Goal: Task Accomplishment & Management: Manage account settings

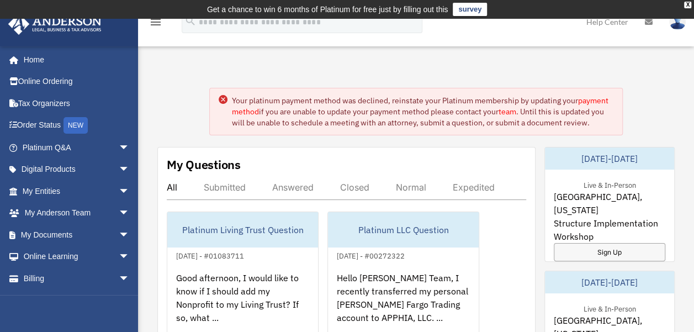
click at [222, 98] on icon at bounding box center [222, 99] width 3 height 3
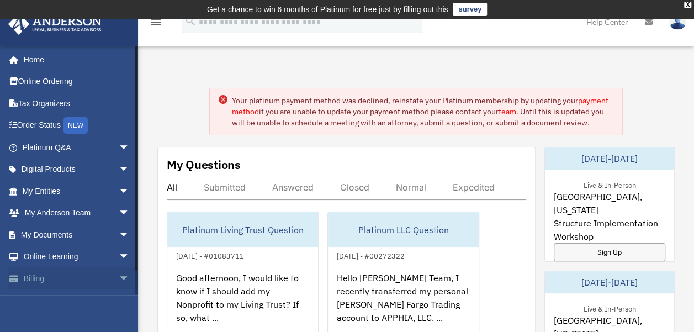
click at [31, 279] on link "Billing arrow_drop_down" at bounding box center [77, 278] width 139 height 22
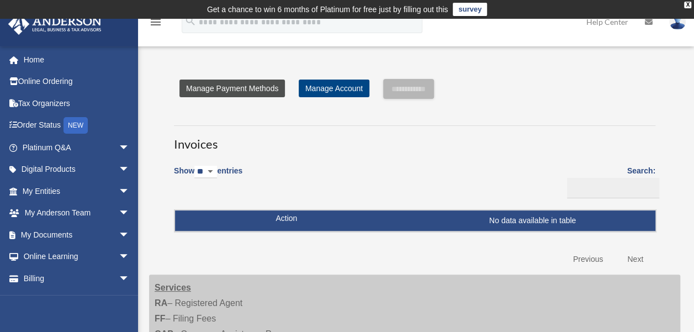
click at [241, 90] on link "Manage Payment Methods" at bounding box center [231, 88] width 105 height 18
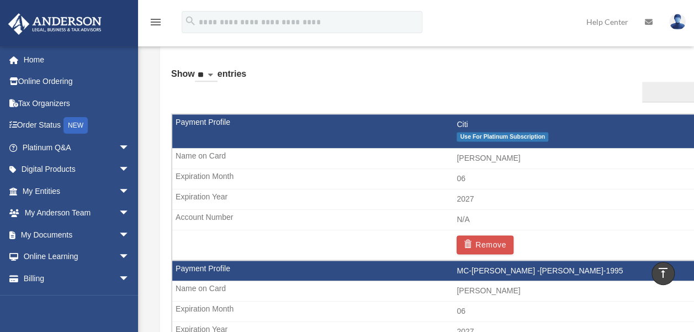
scroll to position [682, 0]
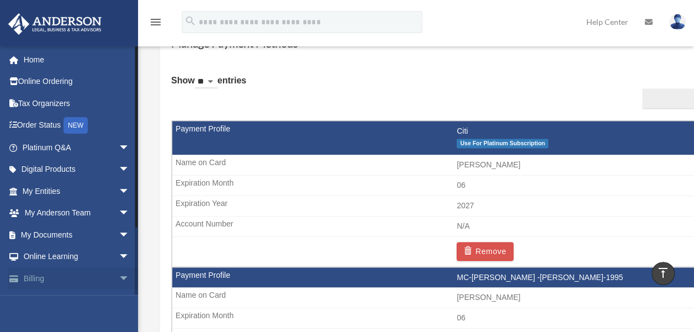
click at [26, 279] on link "Billing arrow_drop_down" at bounding box center [77, 278] width 139 height 22
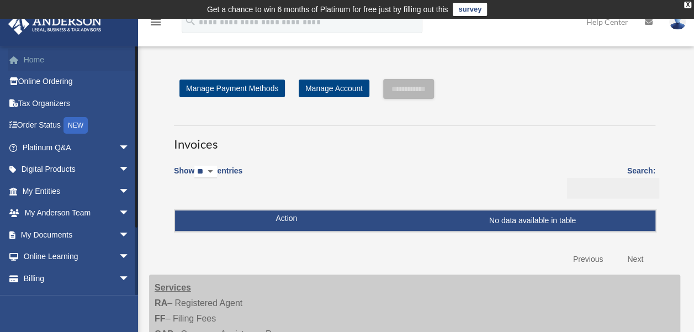
click at [37, 62] on link "Home" at bounding box center [77, 60] width 139 height 22
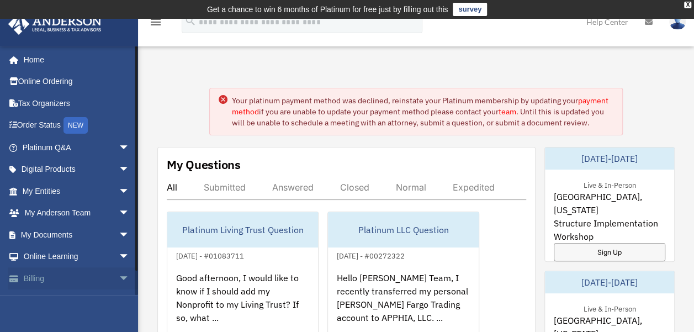
click at [40, 277] on link "Billing arrow_drop_down" at bounding box center [77, 278] width 139 height 22
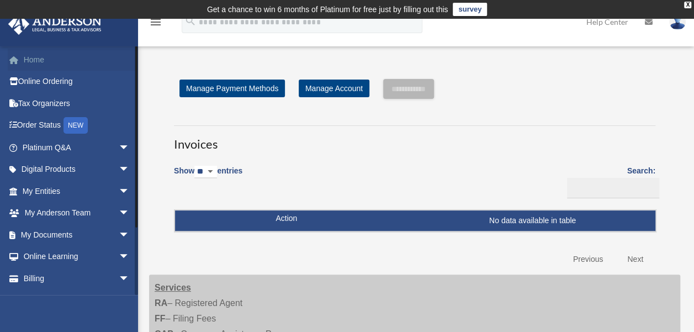
click at [35, 57] on link "Home" at bounding box center [77, 60] width 139 height 22
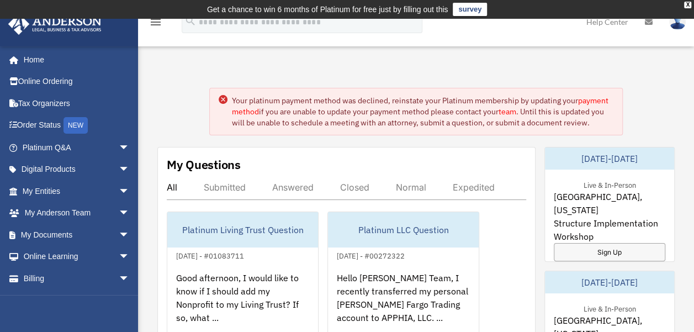
click at [594, 97] on link "payment method" at bounding box center [420, 105] width 376 height 21
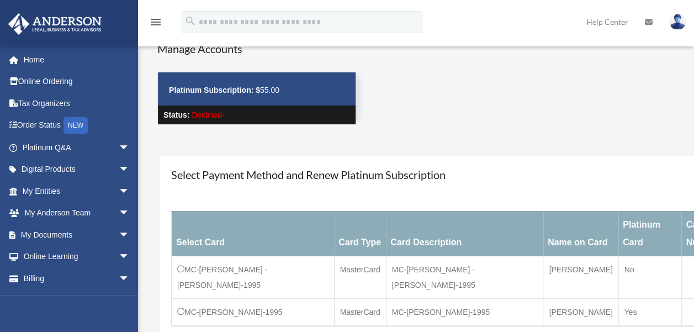
scroll to position [39, 0]
